Goal: Task Accomplishment & Management: Use online tool/utility

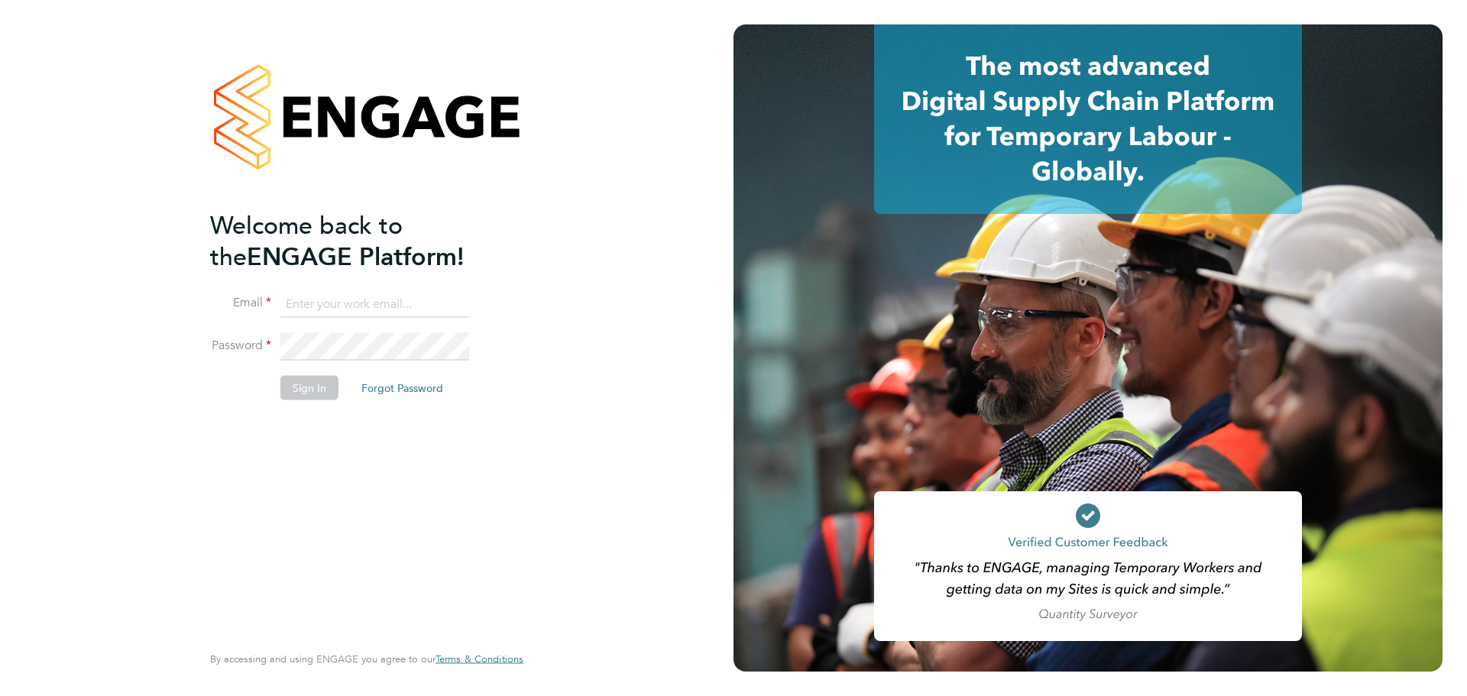
type input "[EMAIL_ADDRESS][DOMAIN_NAME]"
click at [475, 496] on div "Welcome back to the ENGAGE Platform! Email [EMAIL_ADDRESS][DOMAIN_NAME] Passwor…" at bounding box center [359, 424] width 298 height 430
click at [321, 383] on button "Sign In" at bounding box center [309, 388] width 58 height 24
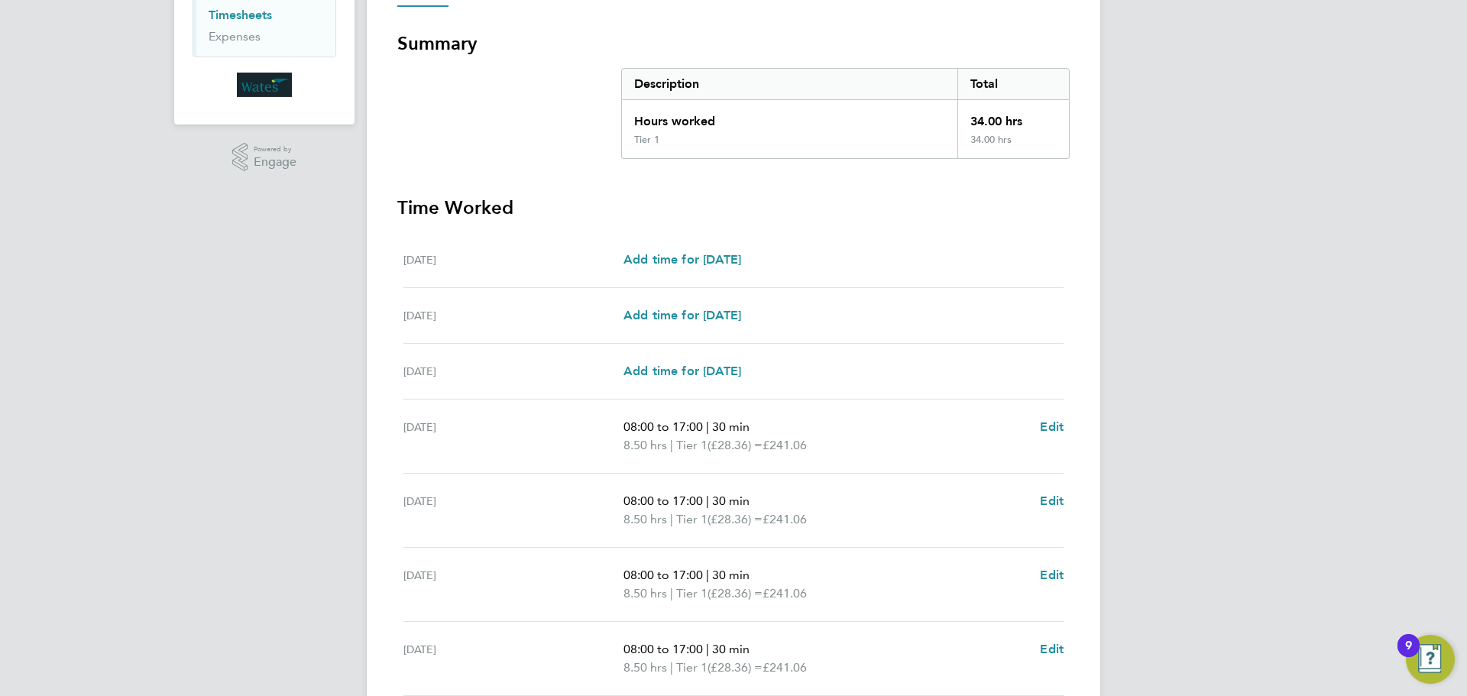
scroll to position [390, 0]
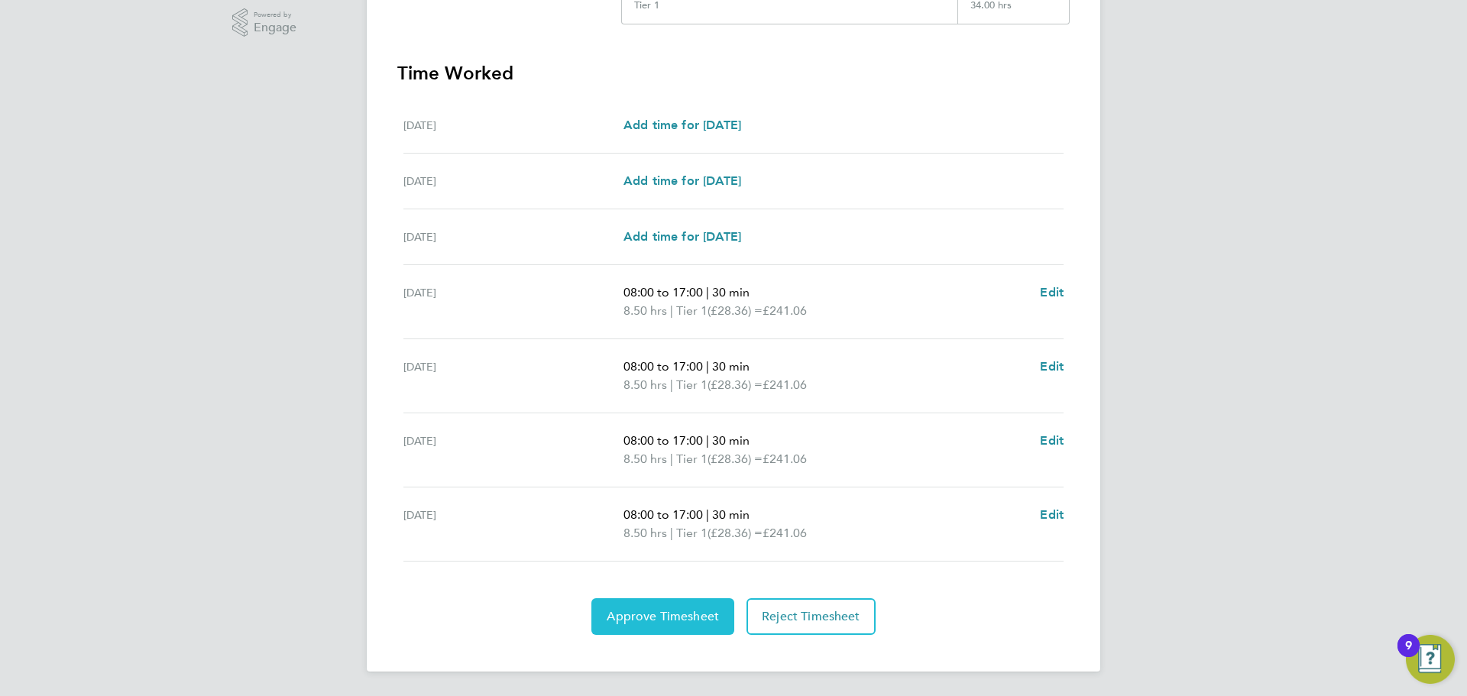
click at [637, 600] on button "Approve Timesheet" at bounding box center [662, 616] width 143 height 37
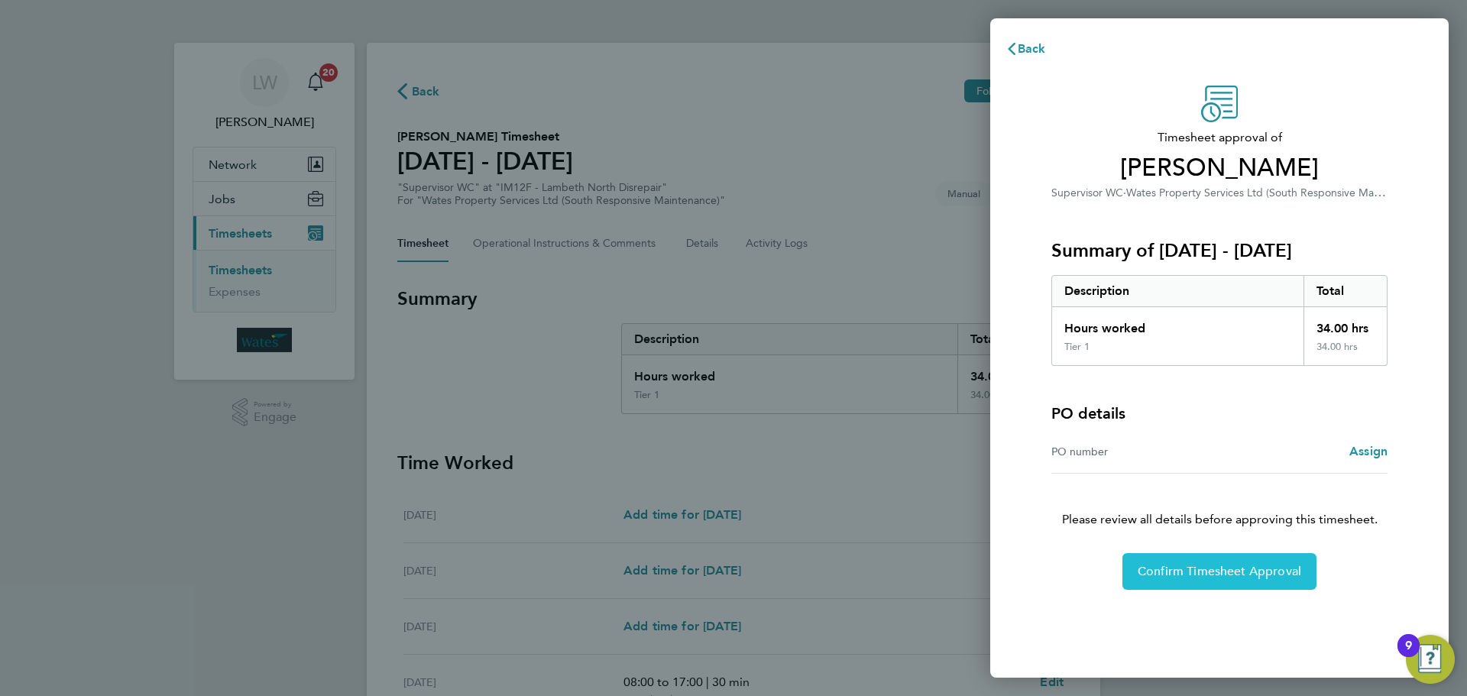
click at [1267, 568] on span "Confirm Timesheet Approval" at bounding box center [1218, 571] width 163 height 15
